Goal: Task Accomplishment & Management: Manage account settings

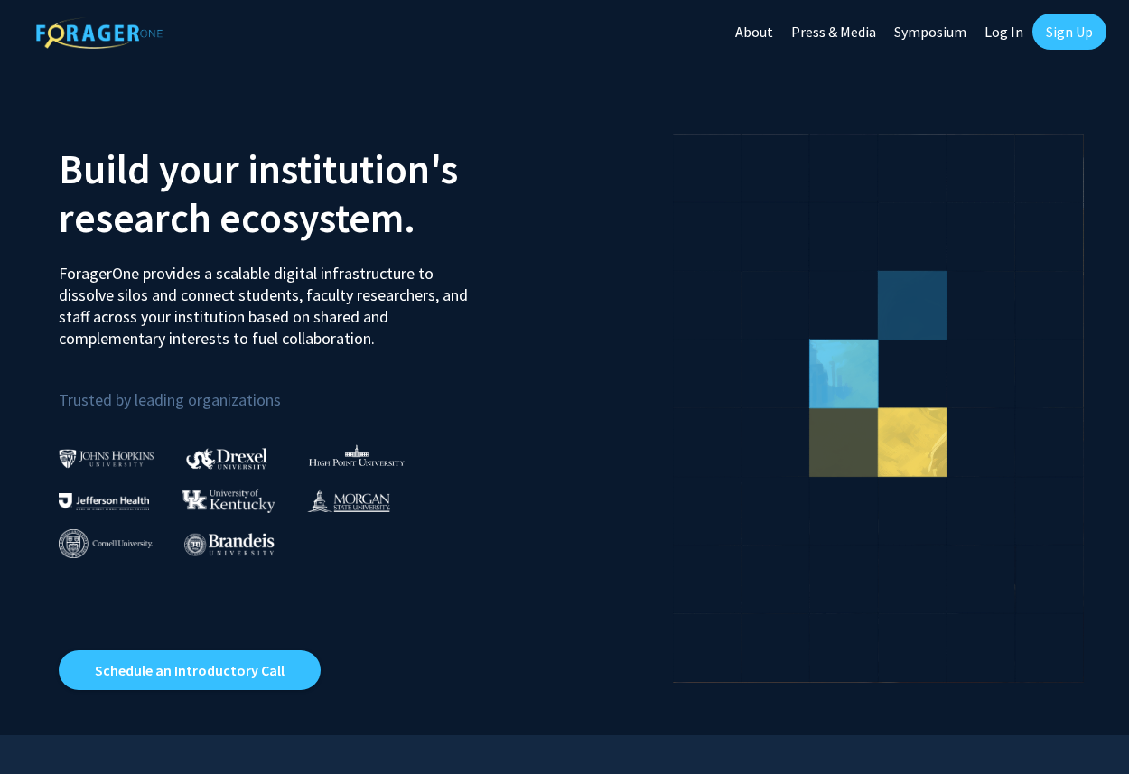
click at [1010, 34] on link "Log In" at bounding box center [1004, 31] width 57 height 63
select select
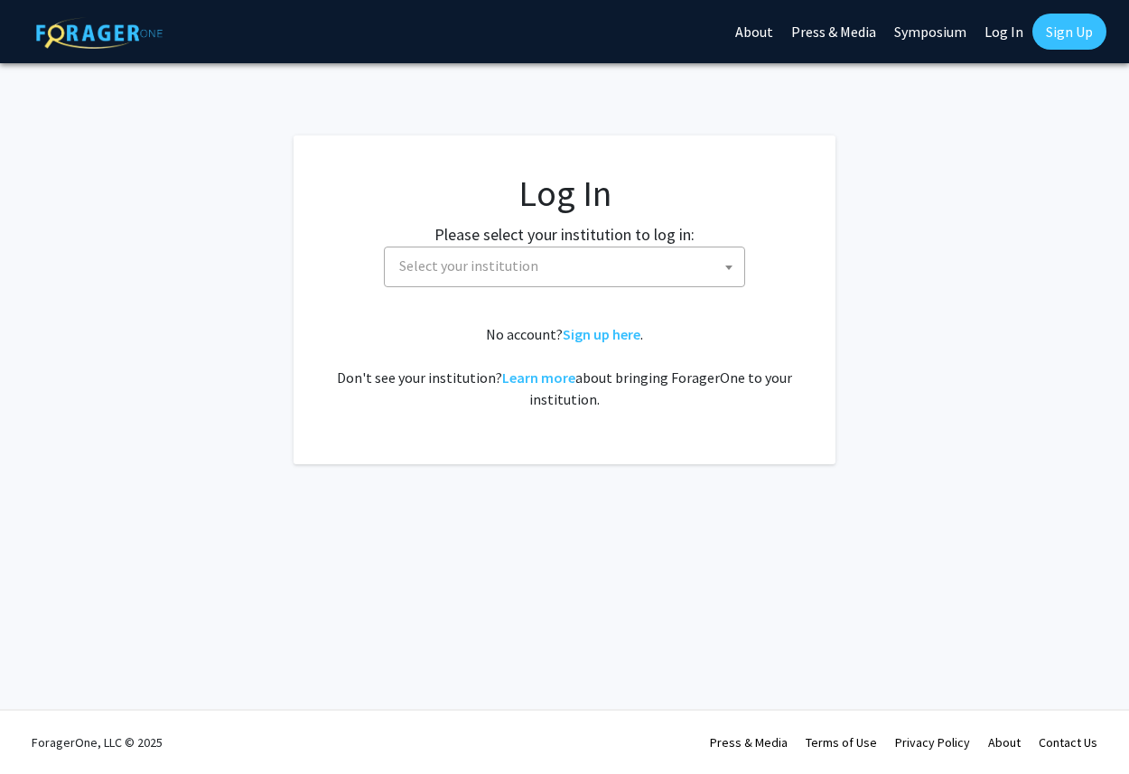
click at [701, 266] on span "Select your institution" at bounding box center [568, 266] width 352 height 37
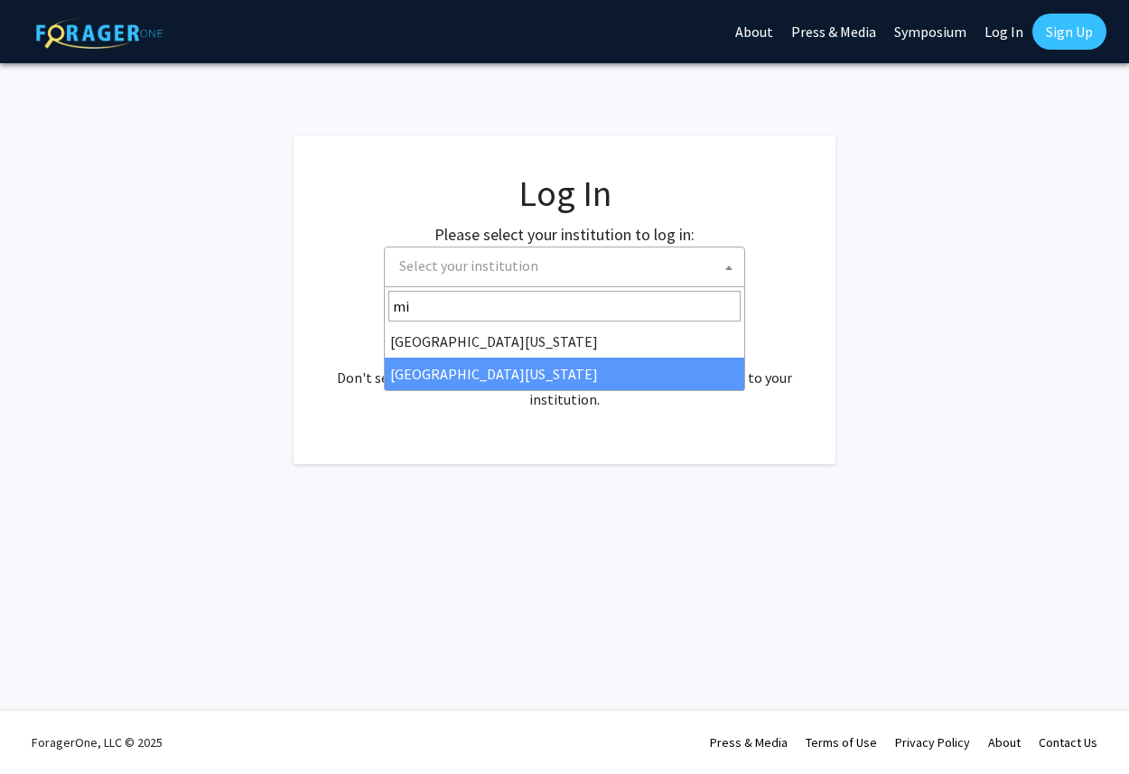
type input "mi"
select select "33"
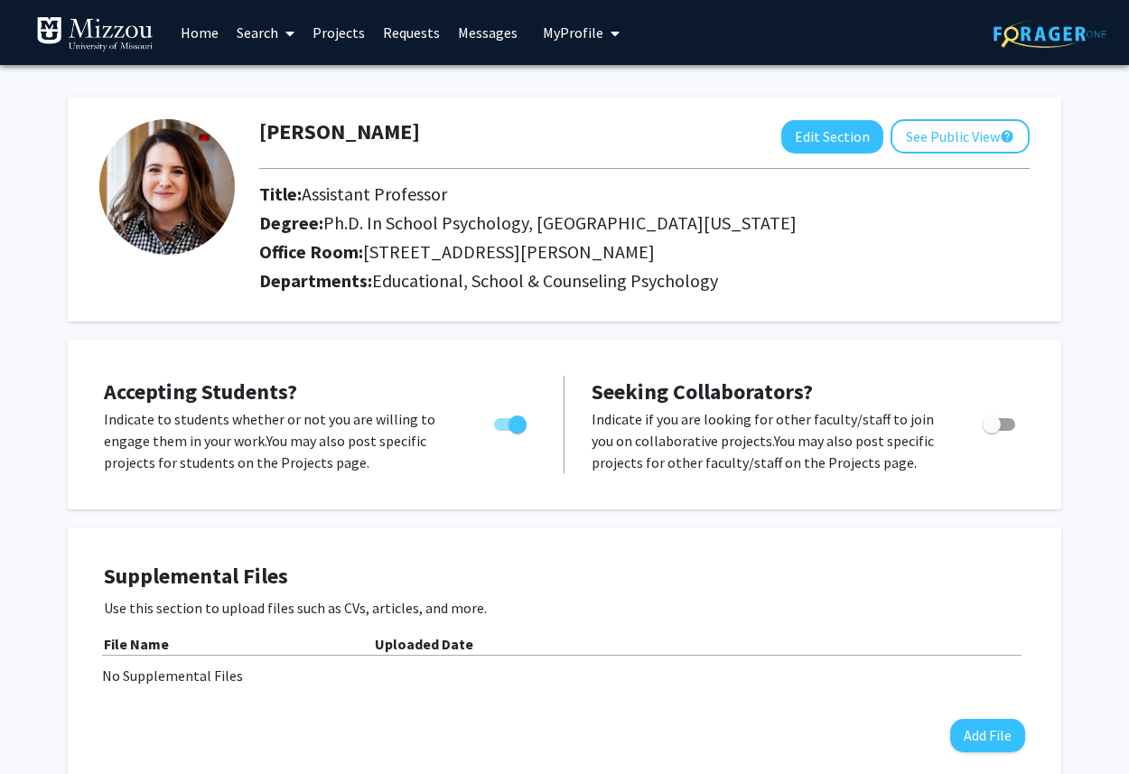
click at [1011, 422] on span "Toggle" at bounding box center [999, 424] width 33 height 13
click at [992, 431] on input "Toggle" at bounding box center [991, 431] width 1 height 1
checkbox input "true"
click at [587, 30] on span "My Profile" at bounding box center [573, 32] width 61 height 18
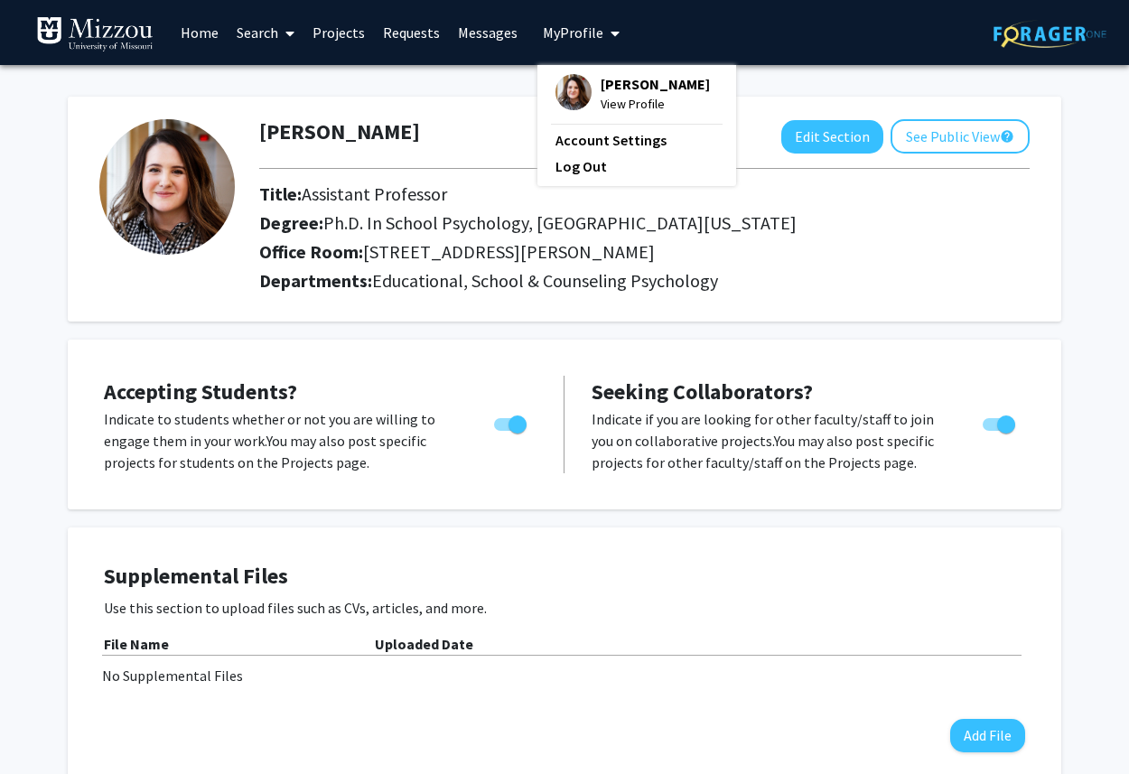
click at [587, 30] on span "My Profile" at bounding box center [573, 32] width 61 height 18
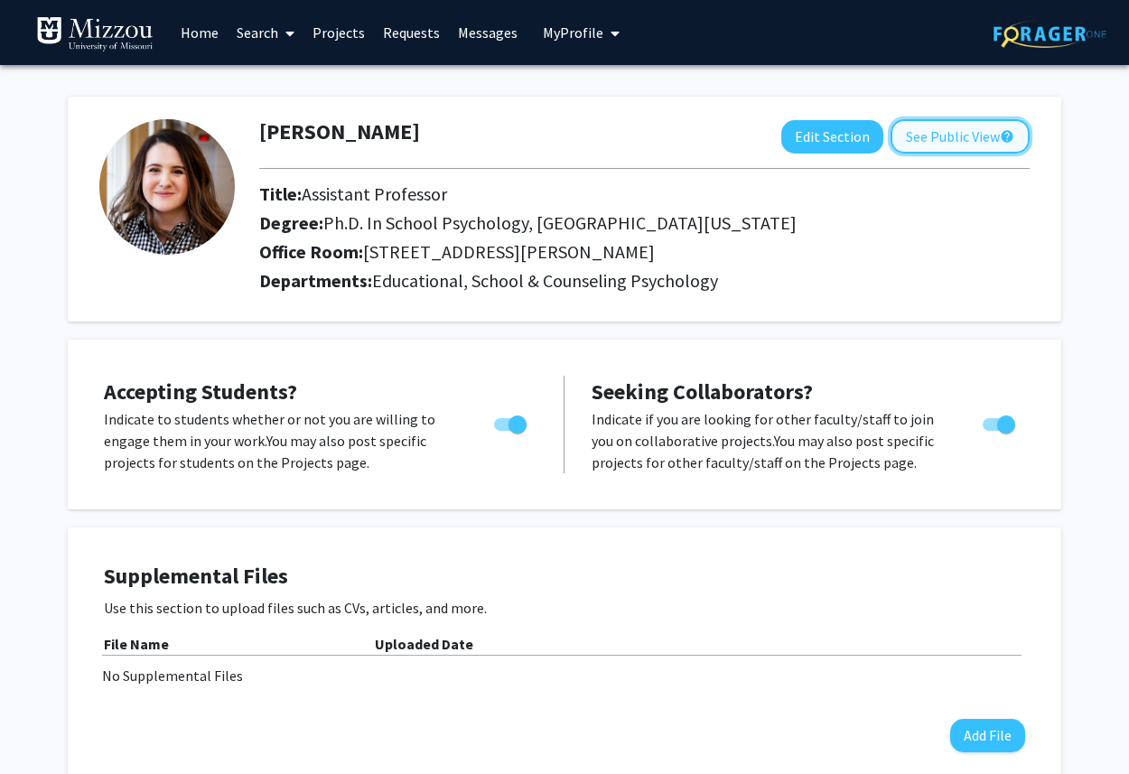
click at [948, 129] on button "See Public View help" at bounding box center [960, 136] width 139 height 34
